Goal: Find specific page/section

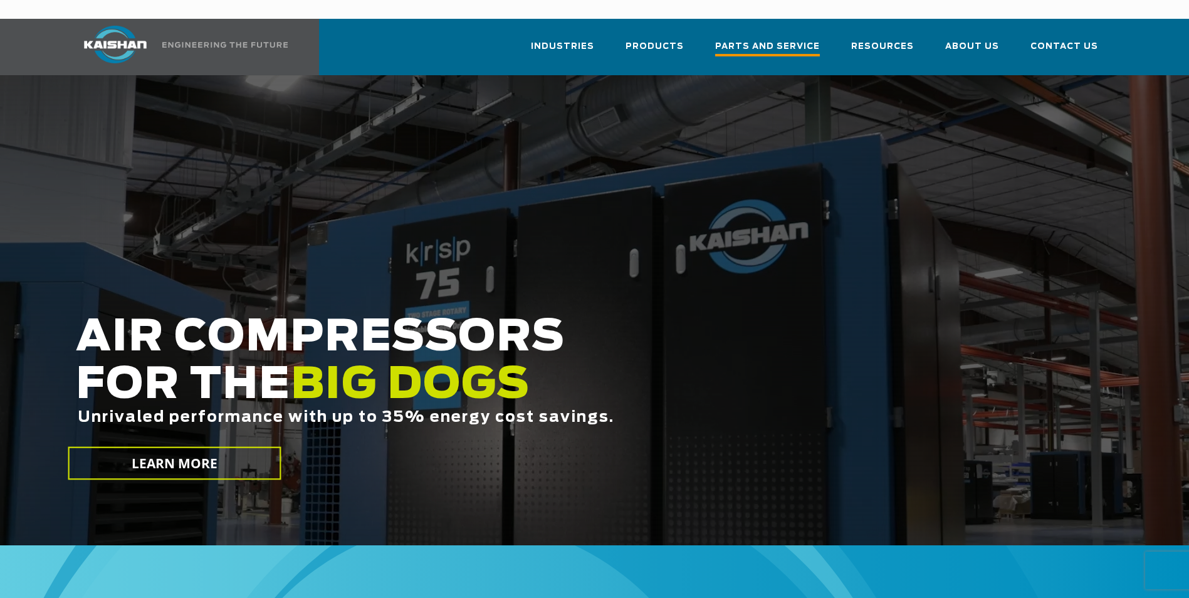
click at [761, 39] on span "Parts and Service" at bounding box center [767, 47] width 105 height 17
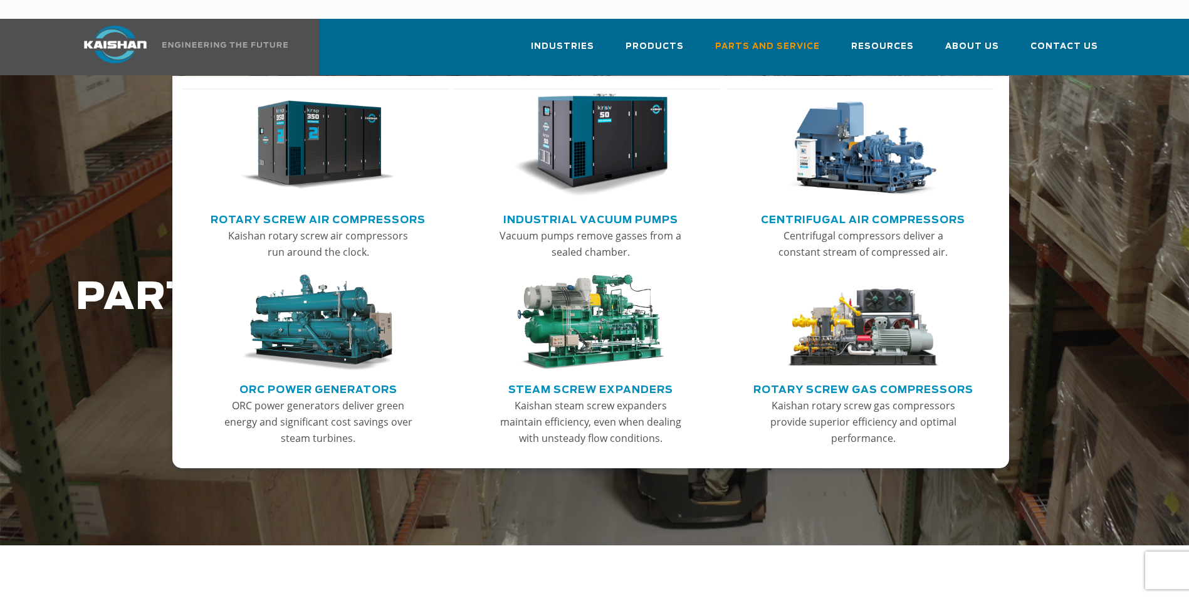
click at [337, 209] on link "Rotary Screw Air Compressors" at bounding box center [318, 218] width 215 height 19
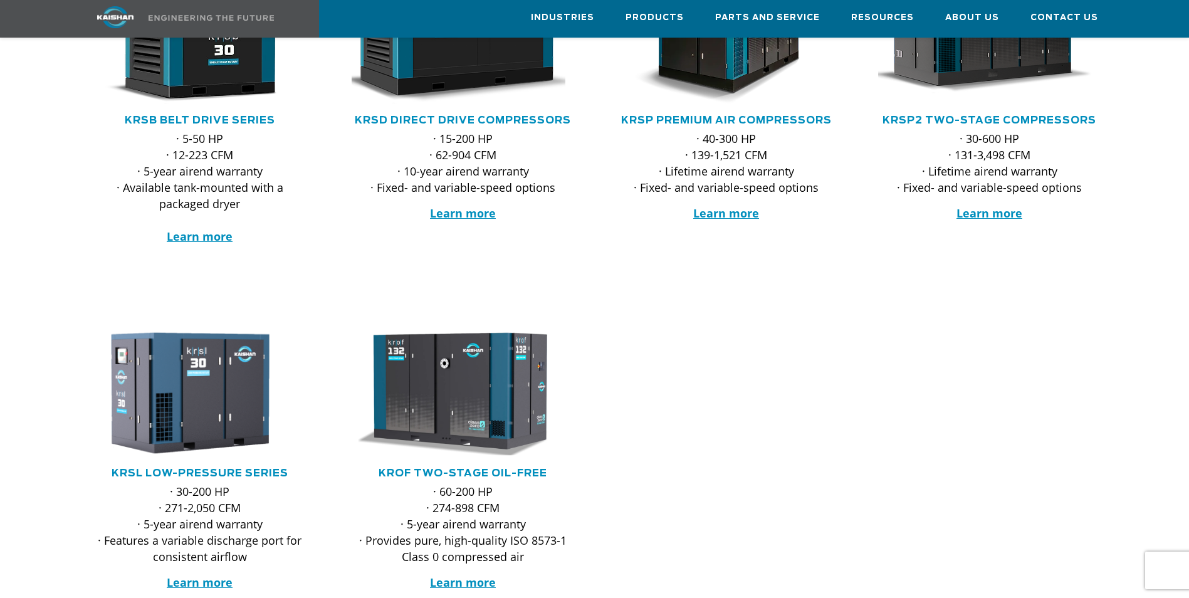
scroll to position [439, 0]
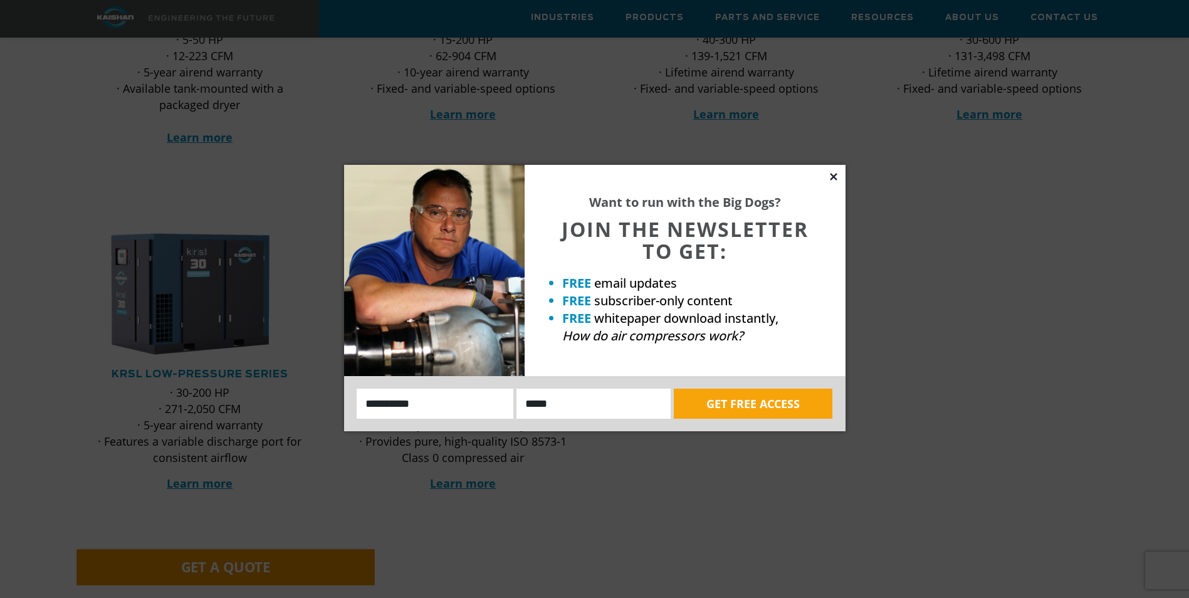
click at [836, 175] on icon at bounding box center [833, 176] width 11 height 11
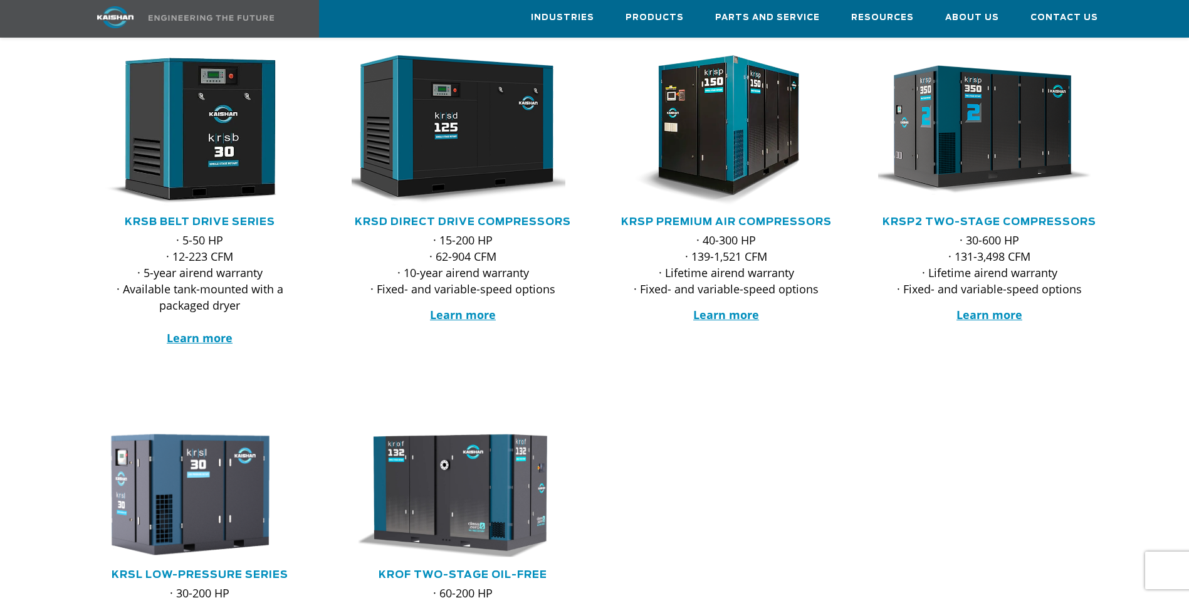
scroll to position [188, 0]
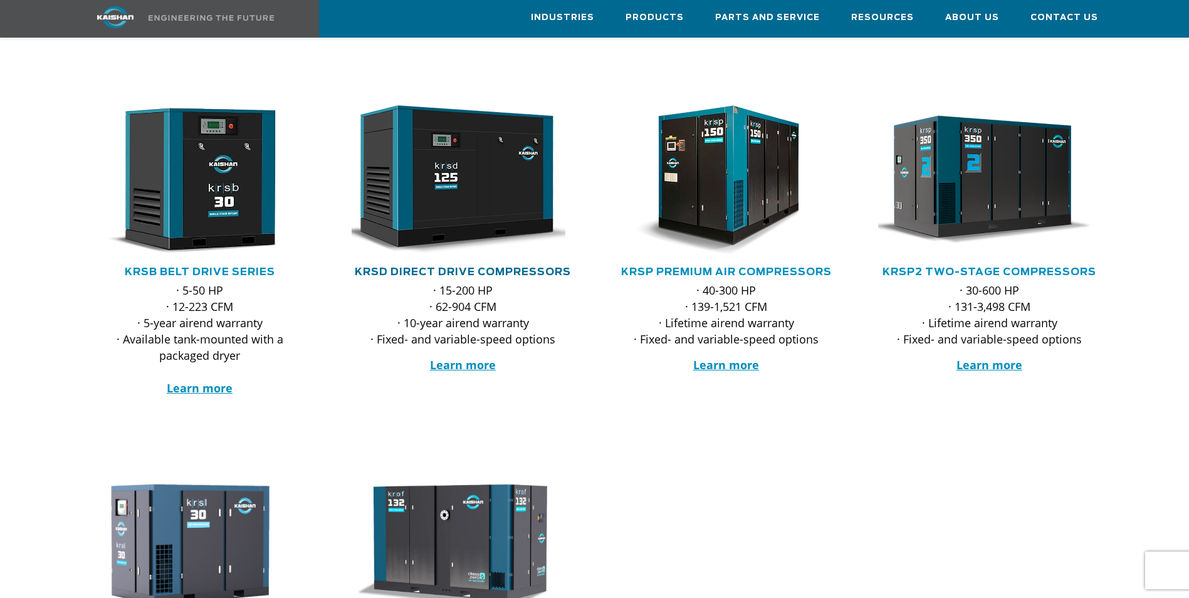
click at [475, 267] on link "KRSD Direct Drive Compressors" at bounding box center [463, 272] width 216 height 10
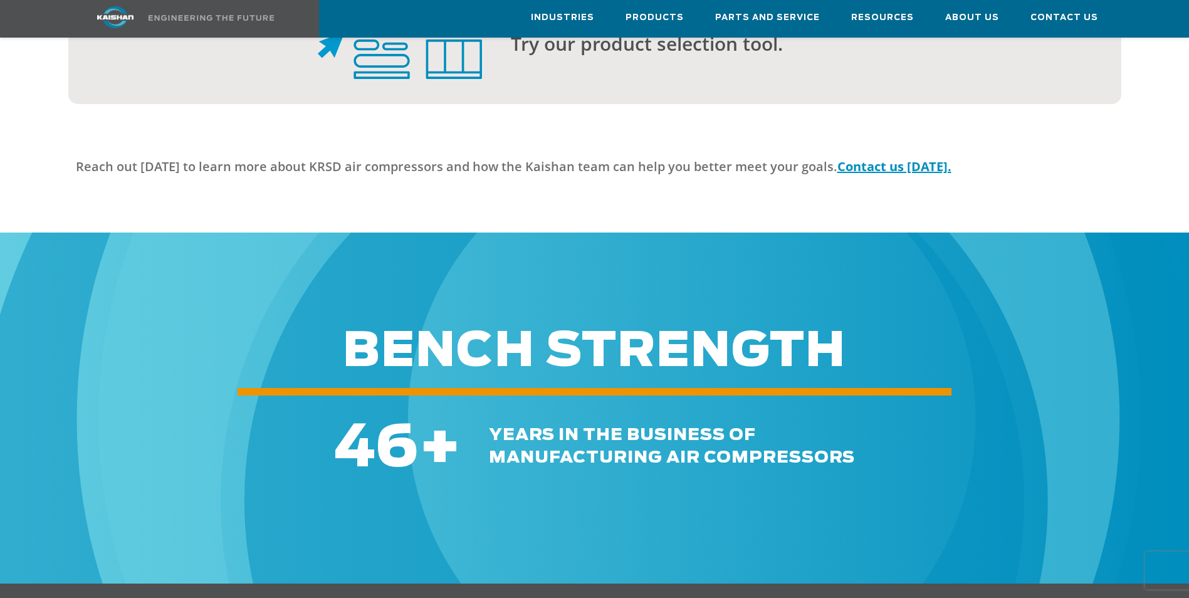
scroll to position [3394, 0]
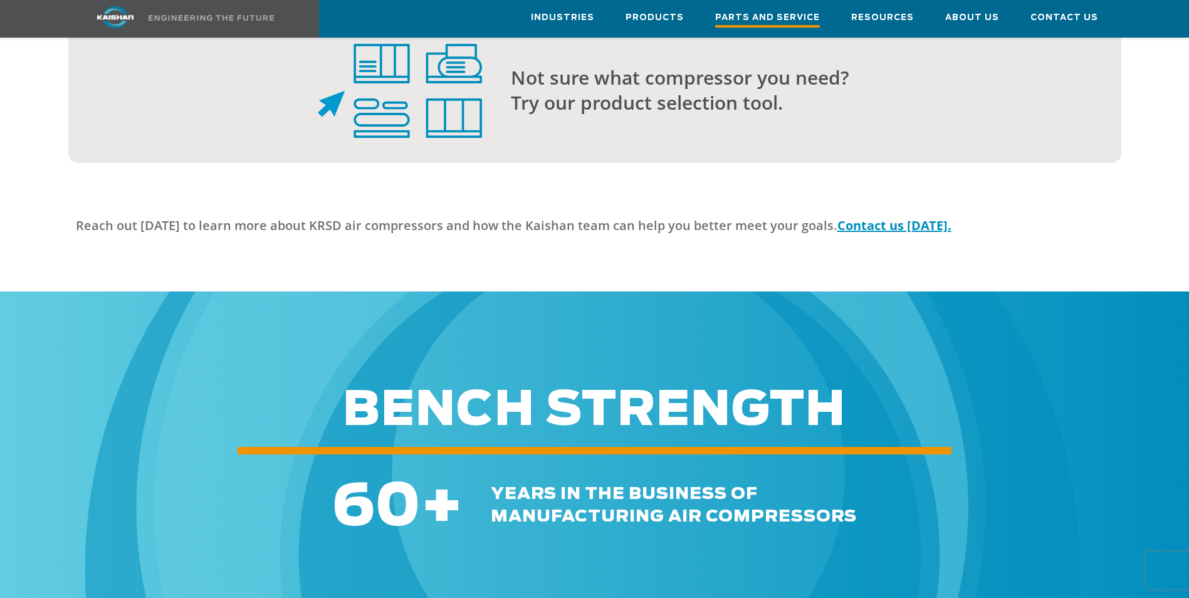
click at [775, 21] on span "Parts and Service" at bounding box center [767, 19] width 105 height 17
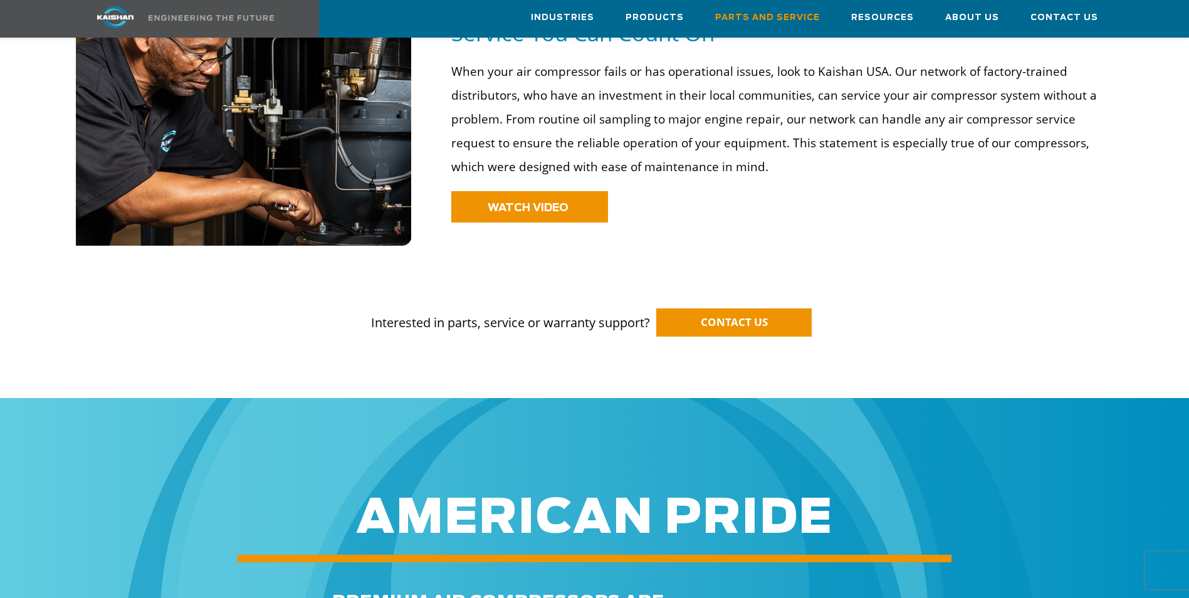
scroll to position [924, 0]
